Goal: Communication & Community: Answer question/provide support

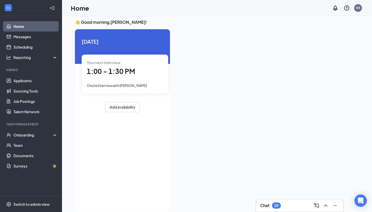
scroll to position [2, 0]
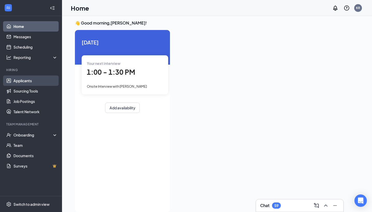
click at [44, 81] on link "Applicants" at bounding box center [35, 80] width 44 height 10
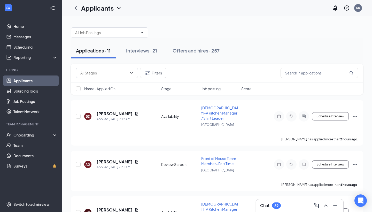
click at [219, 36] on div at bounding box center [217, 29] width 292 height 15
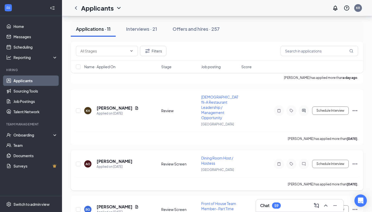
scroll to position [196, 0]
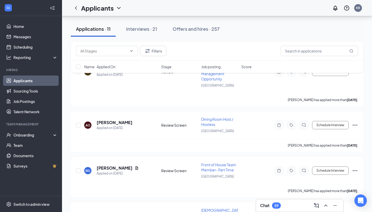
click at [328, 207] on icon "ChevronUp" at bounding box center [326, 205] width 6 height 6
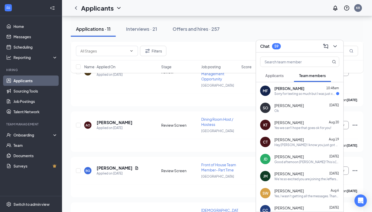
click at [289, 93] on div "Sorry for texting so much but I was just checking up to see if the orientation …" at bounding box center [305, 93] width 62 height 4
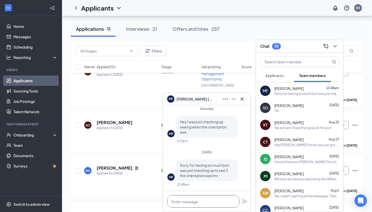
click at [204, 202] on textarea at bounding box center [203, 201] width 72 height 12
click at [207, 200] on textarea at bounding box center [203, 201] width 72 height 12
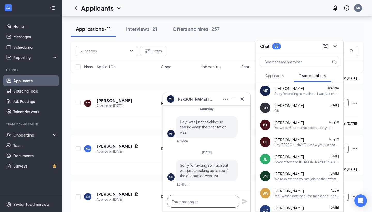
scroll to position [0, 0]
click at [201, 201] on textarea at bounding box center [203, 201] width 72 height 12
click at [216, 205] on textarea at bounding box center [203, 201] width 72 height 12
click at [236, 101] on icon "Minimize" at bounding box center [234, 99] width 6 height 6
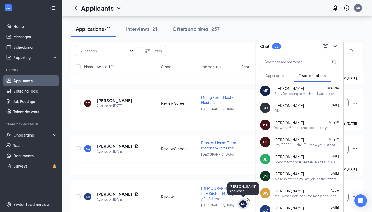
click at [246, 207] on div "MF" at bounding box center [242, 203] width 11 height 11
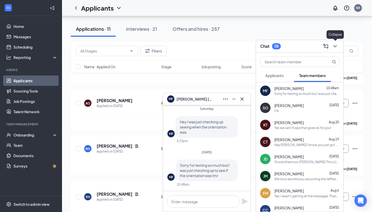
click at [335, 47] on icon "ChevronDown" at bounding box center [334, 46] width 3 height 2
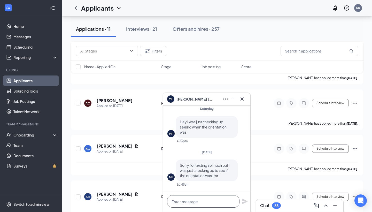
click at [225, 205] on textarea at bounding box center [203, 201] width 72 height 12
click at [242, 101] on icon "Cross" at bounding box center [242, 99] width 6 height 6
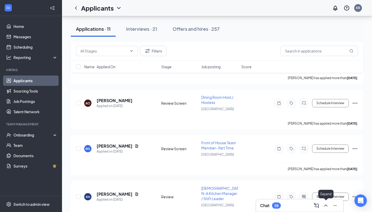
click at [327, 204] on icon "ChevronUp" at bounding box center [326, 205] width 6 height 6
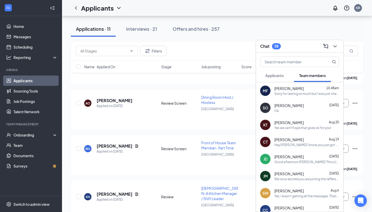
click at [304, 94] on div "Sorry for texting so much but I was just checking up to see if the orientation …" at bounding box center [306, 93] width 65 height 4
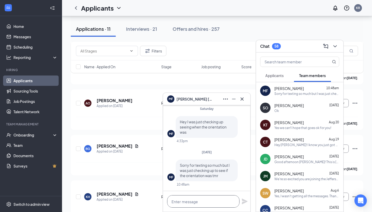
click at [197, 200] on textarea at bounding box center [203, 201] width 72 height 12
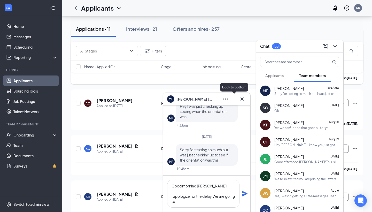
click at [223, 80] on div "[PERSON_NAME] has applied more than [DATE] ." at bounding box center [217, 77] width 282 height 13
click at [203, 198] on textarea "Good morning [PERSON_NAME]! I apologize for the delay.We are going to" at bounding box center [203, 194] width 72 height 28
click at [210, 202] on textarea "Good morning [PERSON_NAME]! I apologize for the heavy delay.We are going to" at bounding box center [203, 194] width 72 height 28
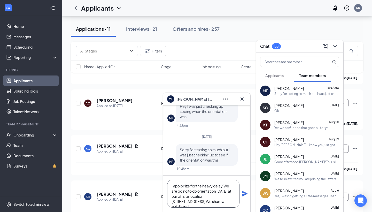
scroll to position [16, 0]
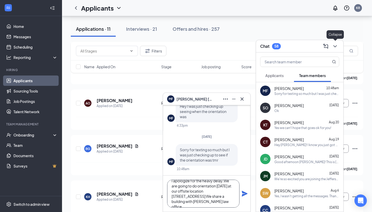
type textarea "Good morning [PERSON_NAME]! I apologize for the heavy delay.We are going to do …"
click at [337, 45] on icon "ChevronDown" at bounding box center [334, 46] width 3 height 2
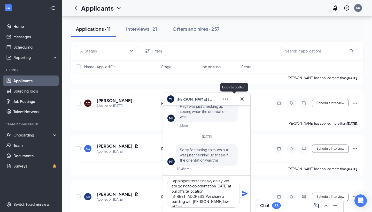
click at [234, 102] on icon "Minimize" at bounding box center [234, 99] width 6 height 6
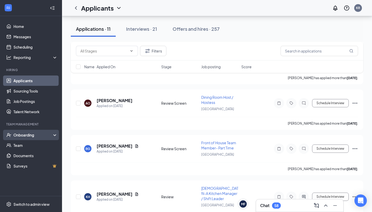
click at [46, 136] on div "Onboarding" at bounding box center [33, 134] width 40 height 5
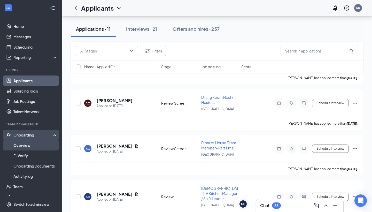
click at [35, 149] on link "Overview" at bounding box center [35, 145] width 44 height 10
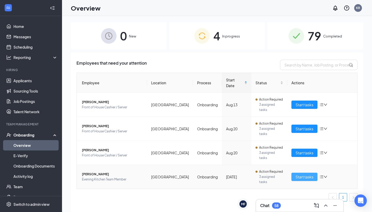
click at [309, 174] on span "Start tasks" at bounding box center [304, 177] width 18 height 6
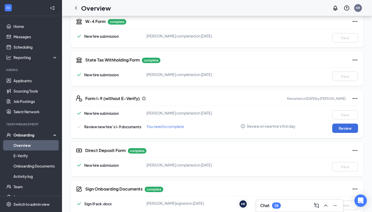
scroll to position [132, 0]
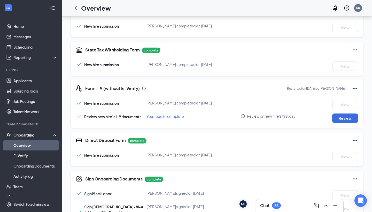
click at [355, 87] on icon "Ellipses" at bounding box center [355, 88] width 6 height 6
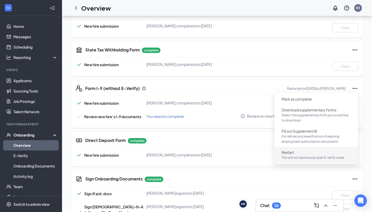
click at [303, 152] on button "Restart This will not resolve any open E-verify cases" at bounding box center [315, 154] width 77 height 13
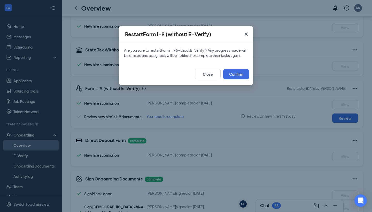
click at [237, 79] on div "Close Confirm" at bounding box center [186, 74] width 134 height 22
click at [239, 74] on button "Confirm" at bounding box center [236, 74] width 26 height 10
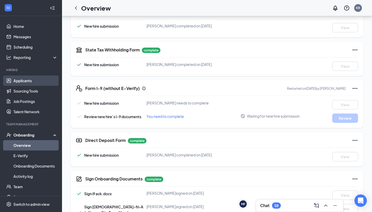
click at [37, 82] on link "Applicants" at bounding box center [35, 80] width 44 height 10
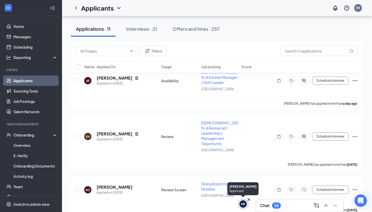
click at [241, 203] on div "MF" at bounding box center [243, 204] width 4 height 4
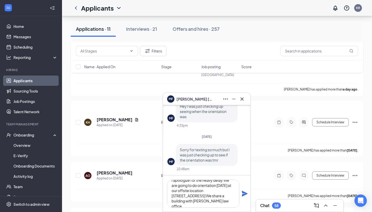
scroll to position [16, 0]
click at [221, 202] on textarea "Good morning [PERSON_NAME]! I apologize for the heavy delay.We are going to do …" at bounding box center [203, 194] width 72 height 28
type textarea "Good morning [PERSON_NAME]! I apologize for the heavy delay.We are going to do …"
click at [243, 194] on icon "Plane" at bounding box center [245, 193] width 6 height 6
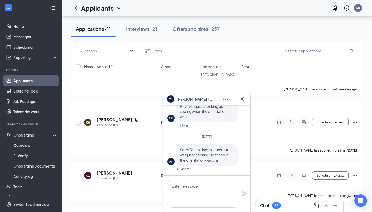
scroll to position [0, 0]
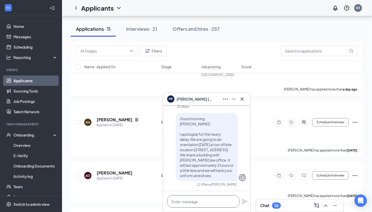
click at [218, 202] on textarea at bounding box center [203, 201] width 72 height 12
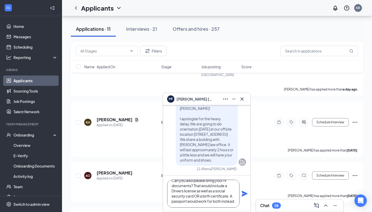
scroll to position [11, 0]
type textarea "Can you also please bring your I9 documents? That would include a Drivers licen…"
click at [245, 196] on icon "Plane" at bounding box center [245, 193] width 6 height 6
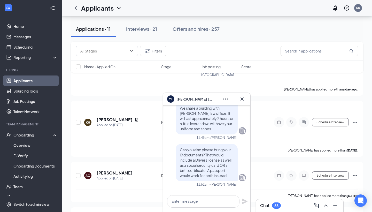
scroll to position [0, 0]
click at [204, 207] on textarea at bounding box center [203, 201] width 72 height 12
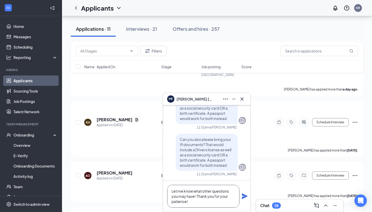
type textarea "Let me know what other questions you may have ! Thank you for your patience!"
click at [243, 200] on div "Let me know what other questions you may have ! Thank you for your patience!" at bounding box center [206, 196] width 87 height 31
click at [244, 196] on icon "Plane" at bounding box center [245, 196] width 6 height 6
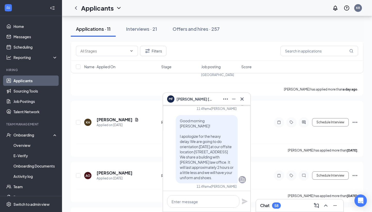
scroll to position [-118, 0]
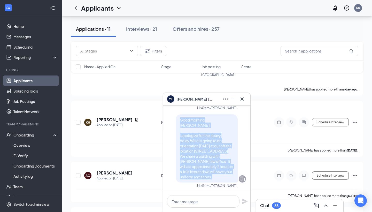
drag, startPoint x: 180, startPoint y: 123, endPoint x: 236, endPoint y: 177, distance: 77.4
click at [236, 177] on div "Good morning [PERSON_NAME]! I apologize for the heavy delay.We are going to do …" at bounding box center [207, 148] width 62 height 68
copy span "Good morning [PERSON_NAME]! I apologize for the heavy delay.We are going to do …"
click at [326, 204] on icon "ChevronUp" at bounding box center [326, 205] width 6 height 6
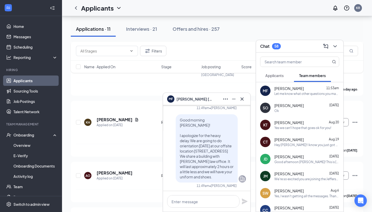
click at [294, 142] on span "[PERSON_NAME]" at bounding box center [288, 139] width 29 height 5
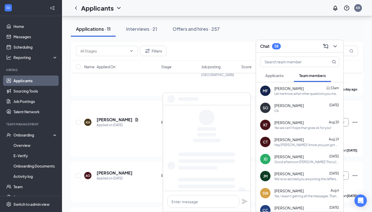
scroll to position [0, 0]
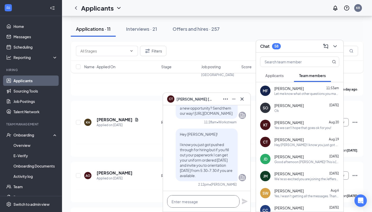
click at [215, 204] on textarea at bounding box center [203, 201] width 72 height 12
paste textarea "Good morning [PERSON_NAME]! I apologize for the heavy delay.We are going to do …"
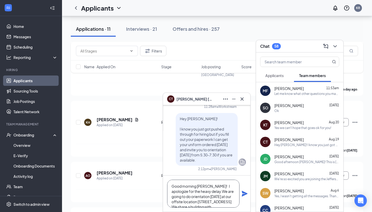
drag, startPoint x: 212, startPoint y: 187, endPoint x: 198, endPoint y: 186, distance: 13.7
click at [198, 186] on textarea "Good morning [PERSON_NAME]! I apologize for the heavy delay.We are going to do …" at bounding box center [203, 194] width 72 height 28
click at [214, 185] on textarea "Good morning [PERSON_NAME]! I apologize for the heavy delay.We are going to do …" at bounding box center [203, 194] width 72 height 28
click at [206, 201] on textarea "Good morning [PERSON_NAME]! I apologize for the heavy delay.We are going to do …" at bounding box center [203, 194] width 72 height 28
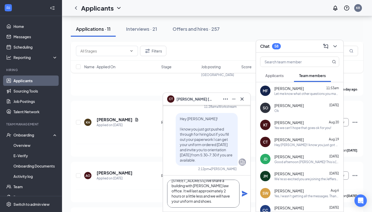
type textarea "Good morning [PERSON_NAME]! I apologize for the heavy delay.We are going to do …"
click at [245, 192] on icon "Plane" at bounding box center [245, 193] width 6 height 6
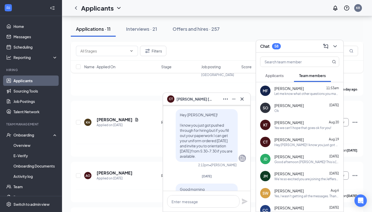
scroll to position [-88, 0]
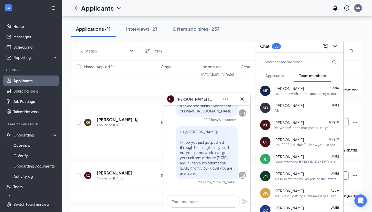
click at [305, 97] on div "MF [PERSON_NAME] 11:53am Let me know what other questions you may have ! Thank …" at bounding box center [299, 90] width 87 height 17
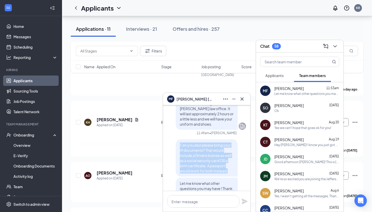
drag, startPoint x: 181, startPoint y: 145, endPoint x: 226, endPoint y: 175, distance: 54.5
click at [226, 174] on div "Can you also please bring your I9 documents? That would include a Drivers licen…" at bounding box center [207, 157] width 62 height 37
copy span "Can you also please bring your I9 documents? That would include a Drivers licen…"
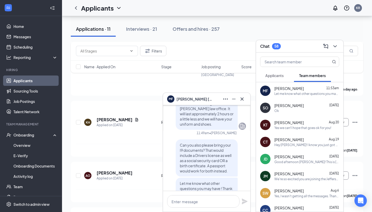
click at [288, 144] on div "Hey [PERSON_NAME]! I know you just got pushed through for hiring but if you fil…" at bounding box center [306, 145] width 65 height 4
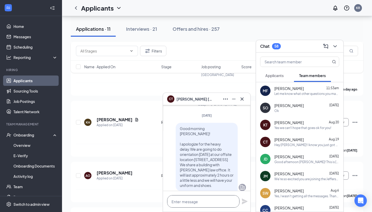
click at [209, 202] on textarea at bounding box center [203, 201] width 72 height 12
paste textarea "Can you also please bring your I9 documents? That would include a Drivers licen…"
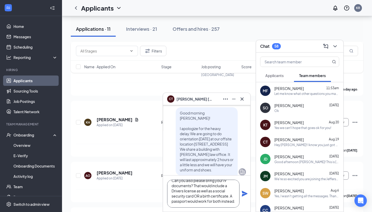
scroll to position [11, 0]
type textarea "Can you also please bring your I9 documents? That would include a Drivers licen…"
click at [244, 195] on icon "Plane" at bounding box center [245, 193] width 6 height 6
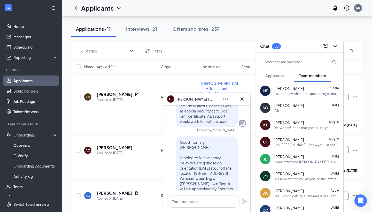
scroll to position [-26, 0]
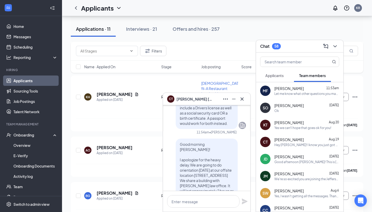
click at [300, 138] on div "[PERSON_NAME] [DATE]" at bounding box center [306, 139] width 65 height 5
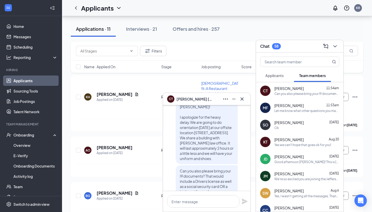
scroll to position [-173, 0]
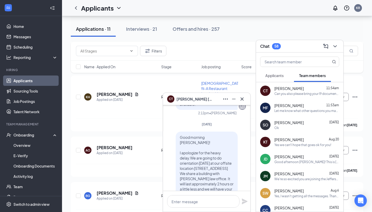
click at [297, 106] on span "[PERSON_NAME]" at bounding box center [288, 105] width 29 height 5
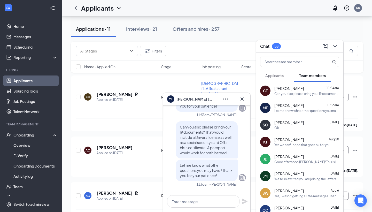
scroll to position [0, 0]
drag, startPoint x: 180, startPoint y: 166, endPoint x: 217, endPoint y: 180, distance: 39.7
click at [217, 180] on div "Let me know what other questions you may have ! Thank you for your patience!" at bounding box center [207, 170] width 62 height 22
copy span "Let me know what other questions you may have ! Thank you for your patience!"
click at [296, 91] on span "[PERSON_NAME]" at bounding box center [288, 88] width 29 height 5
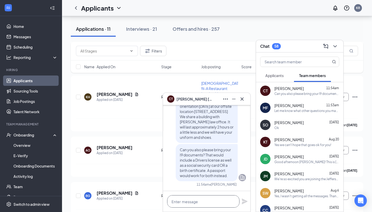
click at [191, 200] on textarea at bounding box center [203, 201] width 72 height 12
paste textarea "Let me know what other questions you may have ! Thank you for your patience!"
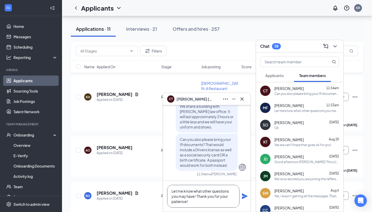
type textarea "Let me know what other questions you may have ! Thank you for your patience!"
click at [245, 197] on icon "Plane" at bounding box center [245, 196] width 6 height 6
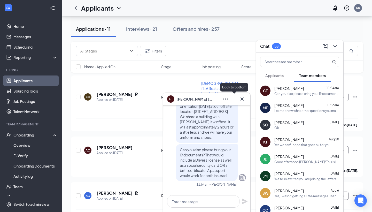
click at [234, 100] on icon "Minimize" at bounding box center [234, 99] width 6 height 6
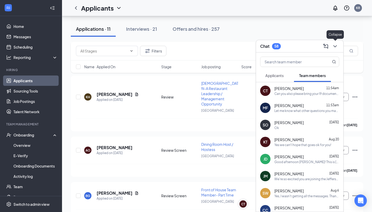
click at [336, 44] on icon "ChevronDown" at bounding box center [335, 46] width 6 height 6
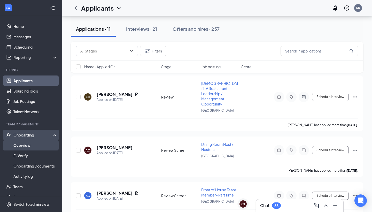
click at [35, 148] on link "Overview" at bounding box center [35, 145] width 44 height 10
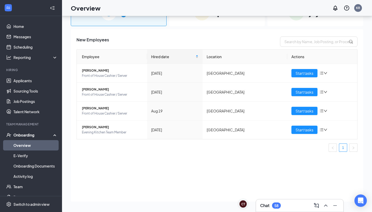
scroll to position [23, 0]
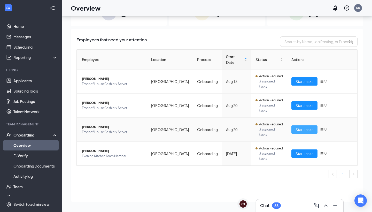
click at [312, 127] on span "Start tasks" at bounding box center [304, 130] width 18 height 6
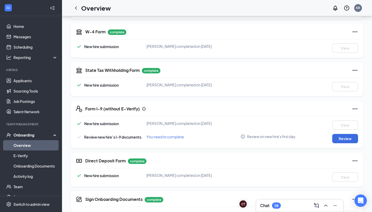
scroll to position [116, 0]
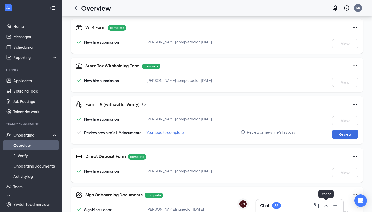
click at [330, 207] on div at bounding box center [325, 205] width 9 height 8
click at [325, 204] on icon "ChevronUp" at bounding box center [326, 205] width 6 height 6
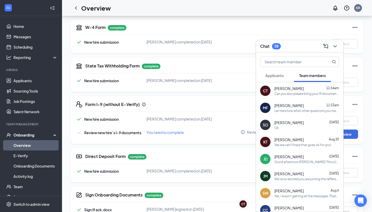
click at [307, 142] on div "[PERSON_NAME] [DATE]" at bounding box center [306, 139] width 65 height 5
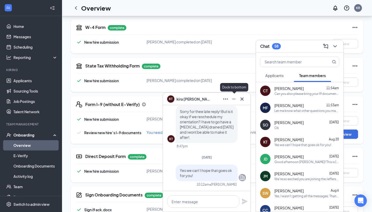
click at [236, 98] on icon "Minimize" at bounding box center [234, 99] width 6 height 6
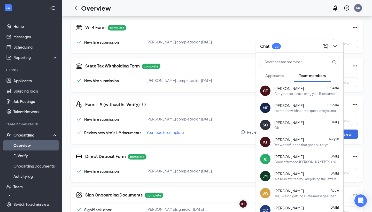
click at [313, 91] on div "[PERSON_NAME] 11:54am Can you also please bring your I9 documents? That would i…" at bounding box center [306, 91] width 65 height 10
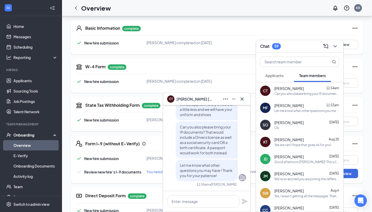
scroll to position [0, 0]
click at [204, 201] on textarea at bounding box center [203, 201] width 72 height 12
type textarea "o"
type textarea "Orientation will start at 5pm"
click at [246, 202] on icon "Plane" at bounding box center [245, 201] width 6 height 6
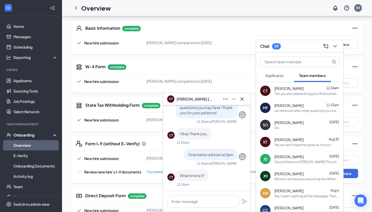
click at [312, 110] on div "Let me know what other questions you may have ! Thank you for your patience!" at bounding box center [306, 110] width 65 height 4
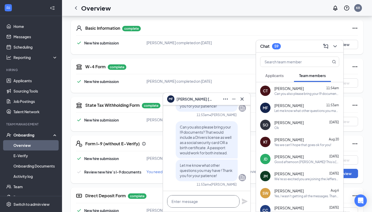
click at [222, 205] on textarea at bounding box center [203, 201] width 72 height 12
type textarea "Orientation will start at 5pm"
click at [246, 202] on icon "Plane" at bounding box center [245, 201] width 6 height 6
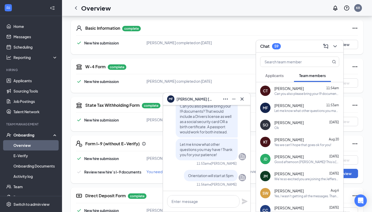
click at [297, 108] on div "Let me know what other questions you may have ! Thank you for your patience!" at bounding box center [306, 110] width 65 height 4
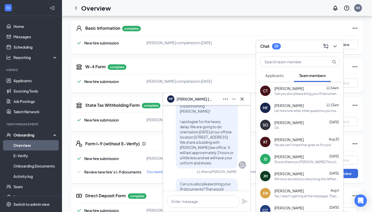
scroll to position [-148, 0]
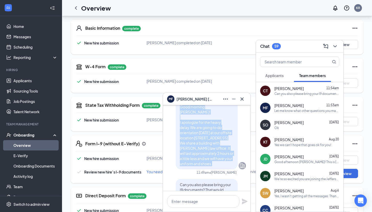
drag, startPoint x: 179, startPoint y: 111, endPoint x: 231, endPoint y: 167, distance: 76.6
click at [231, 167] on div "Good morning [PERSON_NAME]! I apologize for the heavy delay.We are going to do …" at bounding box center [207, 135] width 62 height 68
copy span "Good morning [PERSON_NAME]! I apologize for the heavy delay.We are going to do …"
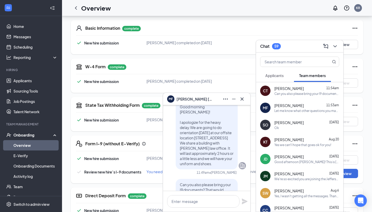
click at [303, 147] on div "[PERSON_NAME] [DATE] Yes we can! I hope that goes ok for you!" at bounding box center [299, 141] width 87 height 17
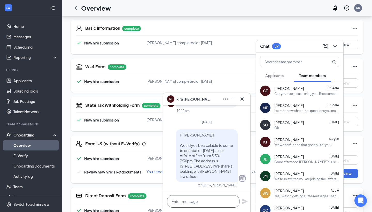
click at [201, 200] on textarea at bounding box center [203, 201] width 72 height 12
paste textarea "Good morning [PERSON_NAME]! I apologize for the heavy delay.We are going to do …"
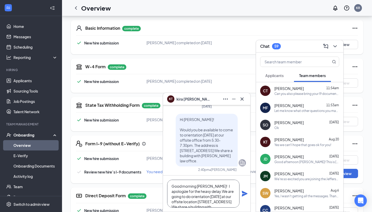
scroll to position [0, 0]
drag, startPoint x: 212, startPoint y: 186, endPoint x: 198, endPoint y: 186, distance: 13.4
click at [198, 186] on textarea "Good morning [PERSON_NAME]! I apologize for the heavy delay.We are going to do …" at bounding box center [203, 194] width 72 height 28
click at [207, 186] on textarea "Good morning [PERSON_NAME]! I apologize for the heavy delay.We are going to do …" at bounding box center [203, 194] width 72 height 28
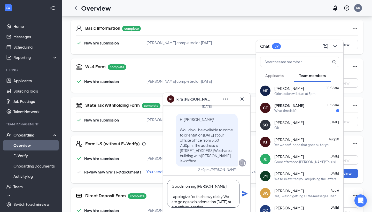
scroll to position [18, 0]
click at [198, 196] on textarea "Good morning [PERSON_NAME]! I apologize for the heavy delay.We are going to do …" at bounding box center [203, 194] width 72 height 28
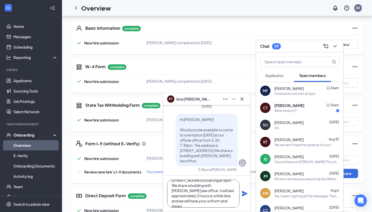
scroll to position [32, 0]
type textarea "Good morning [PERSON_NAME]! I apologize for the heavy delay.We are going to do …"
click at [245, 195] on icon "Plane" at bounding box center [245, 193] width 6 height 6
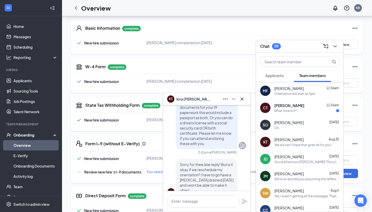
scroll to position [0, 0]
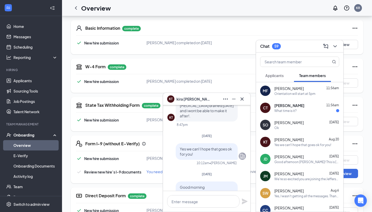
click at [303, 94] on div "Orientation will start at 5pm" at bounding box center [294, 93] width 41 height 4
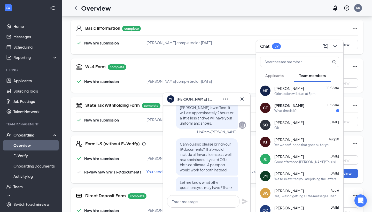
scroll to position [-121, 0]
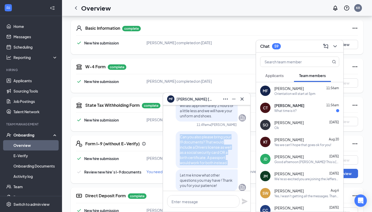
drag, startPoint x: 181, startPoint y: 138, endPoint x: 231, endPoint y: 170, distance: 59.8
click at [233, 169] on div "Can you also please bring your I9 documents? That would include a Drivers licen…" at bounding box center [207, 161] width 62 height 60
copy span "Can you also please bring your I9 documents? That would include a Drivers licen…"
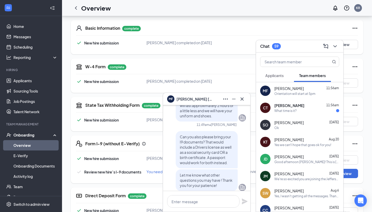
click at [290, 135] on div "[PERSON_NAME] [DATE] Yes we can! I hope that goes ok for you!" at bounding box center [299, 141] width 87 height 17
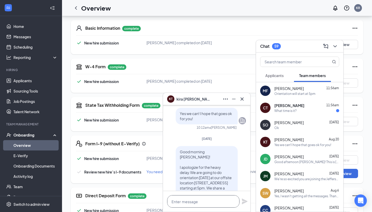
click at [215, 199] on textarea at bounding box center [203, 201] width 72 height 12
paste textarea "Can you also please bring your I9 documents? That would include a Drivers licen…"
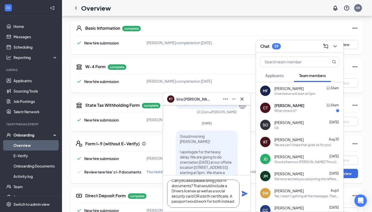
scroll to position [11, 0]
type textarea "Can you also please bring your I9 documents? That would include a Drivers licen…"
click at [246, 194] on icon "Plane" at bounding box center [245, 194] width 6 height 6
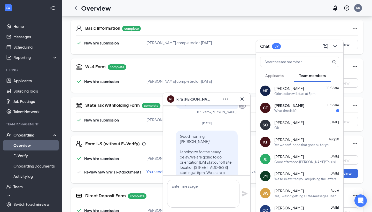
scroll to position [0, 0]
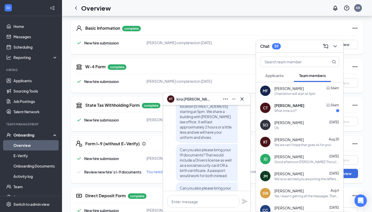
click at [304, 107] on div "[PERSON_NAME] 11:56am" at bounding box center [306, 105] width 65 height 5
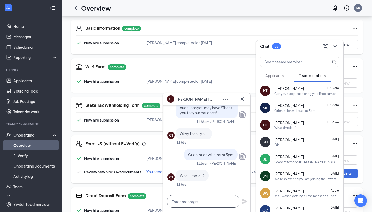
click at [212, 200] on textarea at bounding box center [203, 201] width 72 height 12
type textarea "Starting at 5pm"
click at [246, 199] on icon "Plane" at bounding box center [245, 201] width 6 height 6
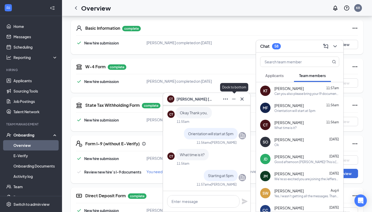
click at [234, 97] on icon "Minimize" at bounding box center [234, 99] width 6 height 6
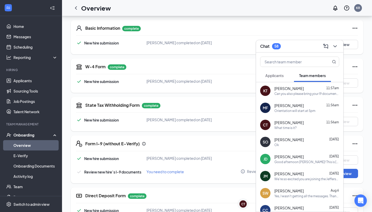
click at [300, 92] on div "Can you also please bring your I9 documents? That would include a Drivers licen…" at bounding box center [306, 93] width 65 height 4
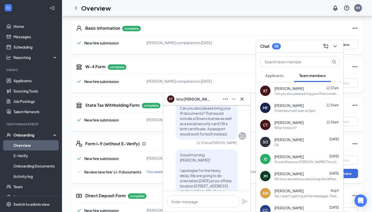
scroll to position [-79, 0]
click at [286, 111] on div "Orientation will start at 5pm" at bounding box center [294, 110] width 41 height 4
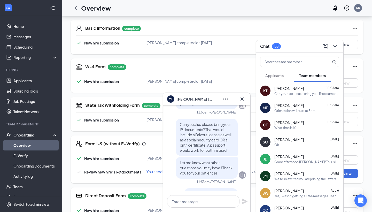
scroll to position [-69, 0]
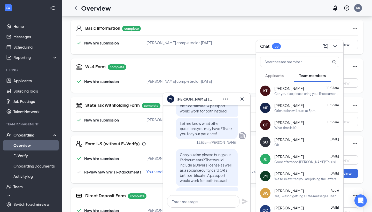
click at [170, 127] on div "Can you also please bring your I9 documents? That would include a Drivers licen…" at bounding box center [206, 109] width 79 height 60
drag, startPoint x: 179, startPoint y: 123, endPoint x: 225, endPoint y: 135, distance: 47.4
click at [225, 135] on div "Let me know what other questions you may have ! Thank you for your patience!" at bounding box center [207, 129] width 62 height 22
copy span "Let me know what other questions you may have ! Thank you for your patience!"
click at [305, 89] on div "[PERSON_NAME] 11:57am" at bounding box center [306, 88] width 65 height 5
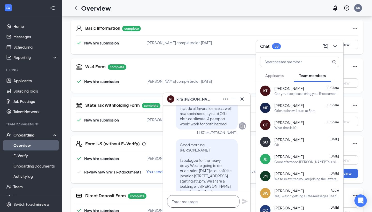
click at [207, 203] on textarea at bounding box center [203, 201] width 72 height 12
paste textarea "Let me know what other questions you may have ! Thank you for your patience!"
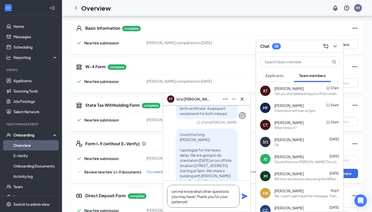
scroll to position [0, 0]
type textarea "Let me know what other questions you may have ! Thank you for your patience!"
click at [245, 196] on icon "Plane" at bounding box center [245, 196] width 6 height 6
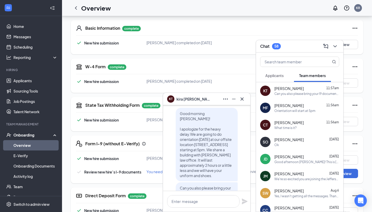
scroll to position [0, 0]
